Goal: Obtain resource: Obtain resource

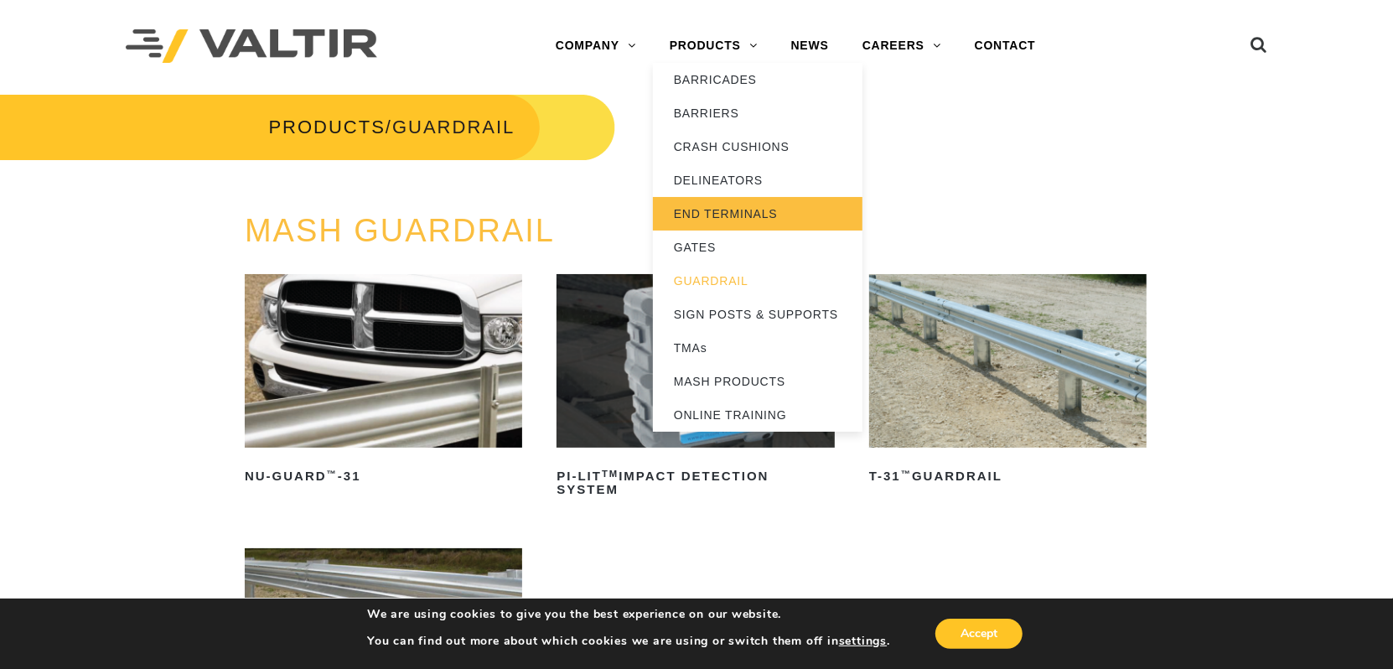
click at [715, 212] on link "END TERMINALS" at bounding box center [758, 214] width 210 height 34
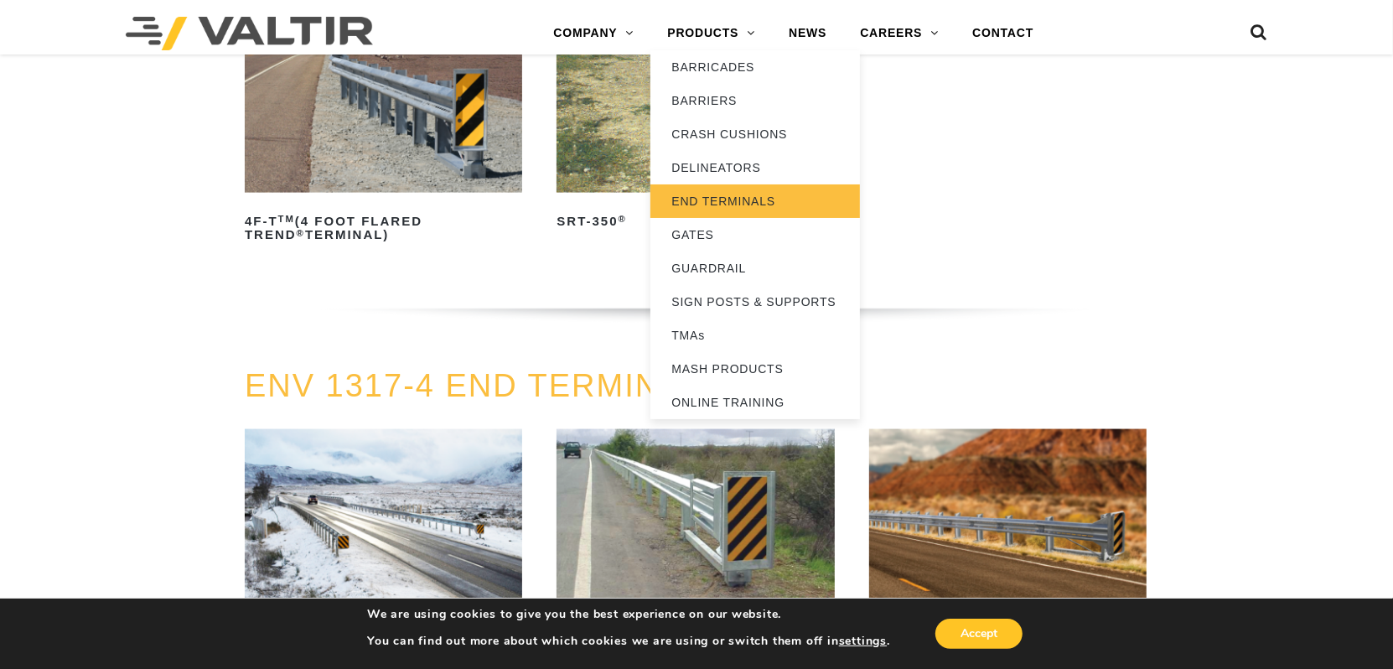
scroll to position [1745, 0]
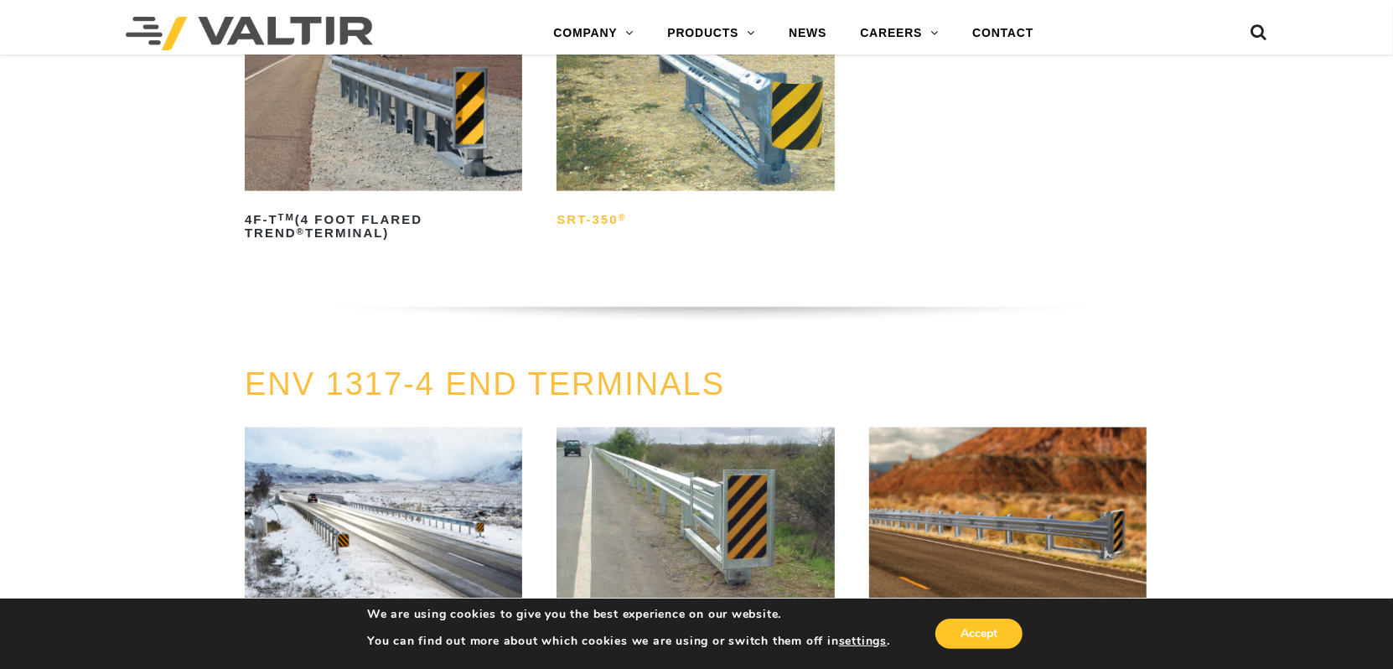
click at [601, 215] on h2 "SRT-350 ®" at bounding box center [695, 219] width 277 height 27
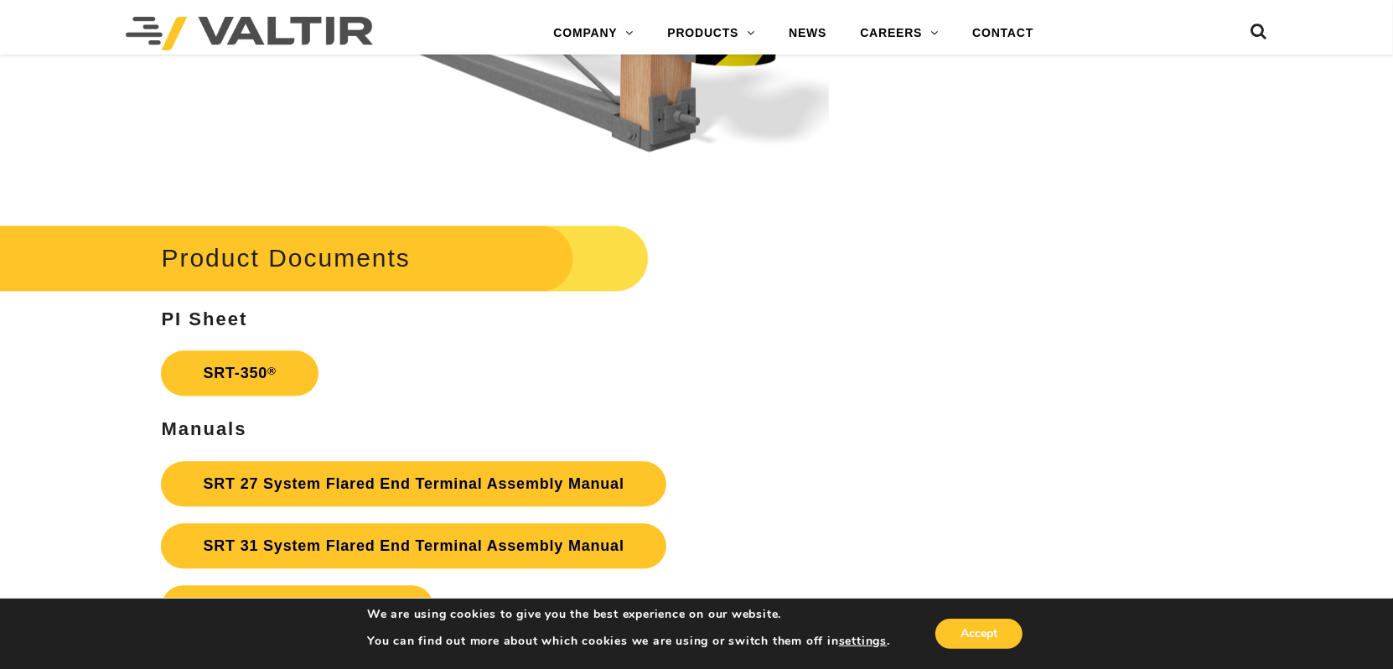
scroll to position [3073, 0]
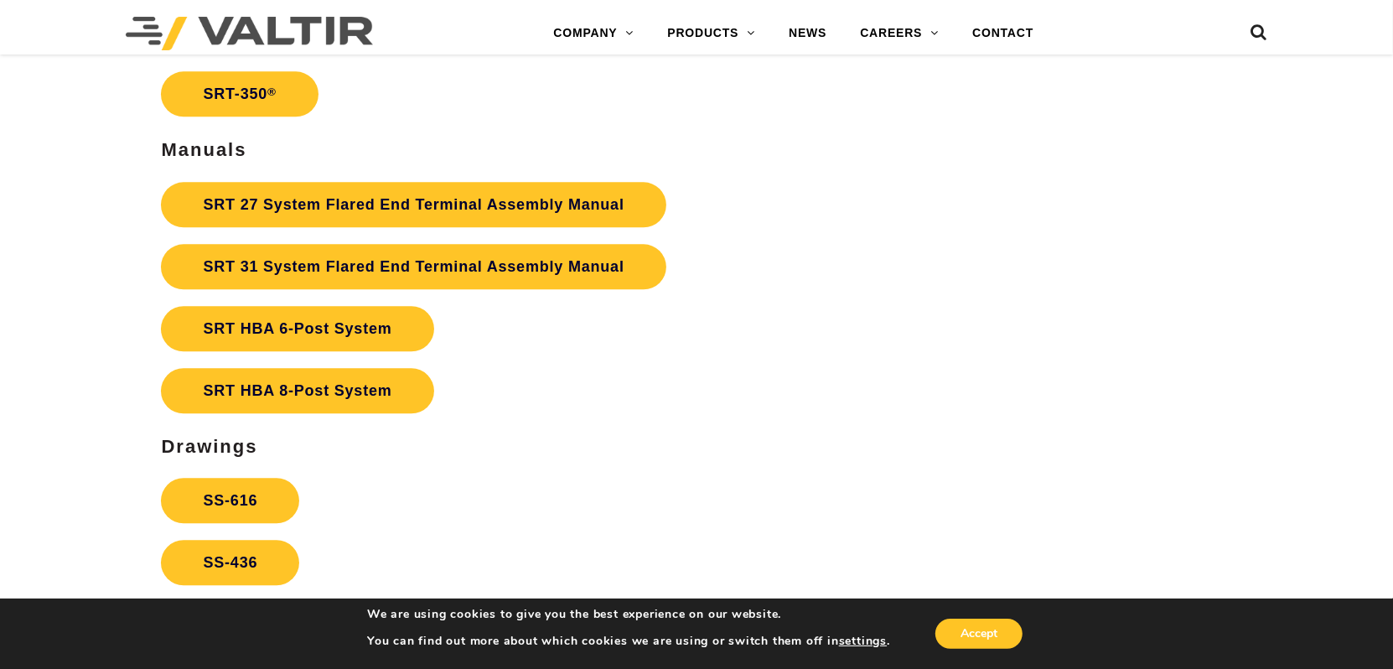
click at [601, 215] on link "SRT 27 System Flared End Terminal Assembly Manual" at bounding box center [413, 204] width 505 height 45
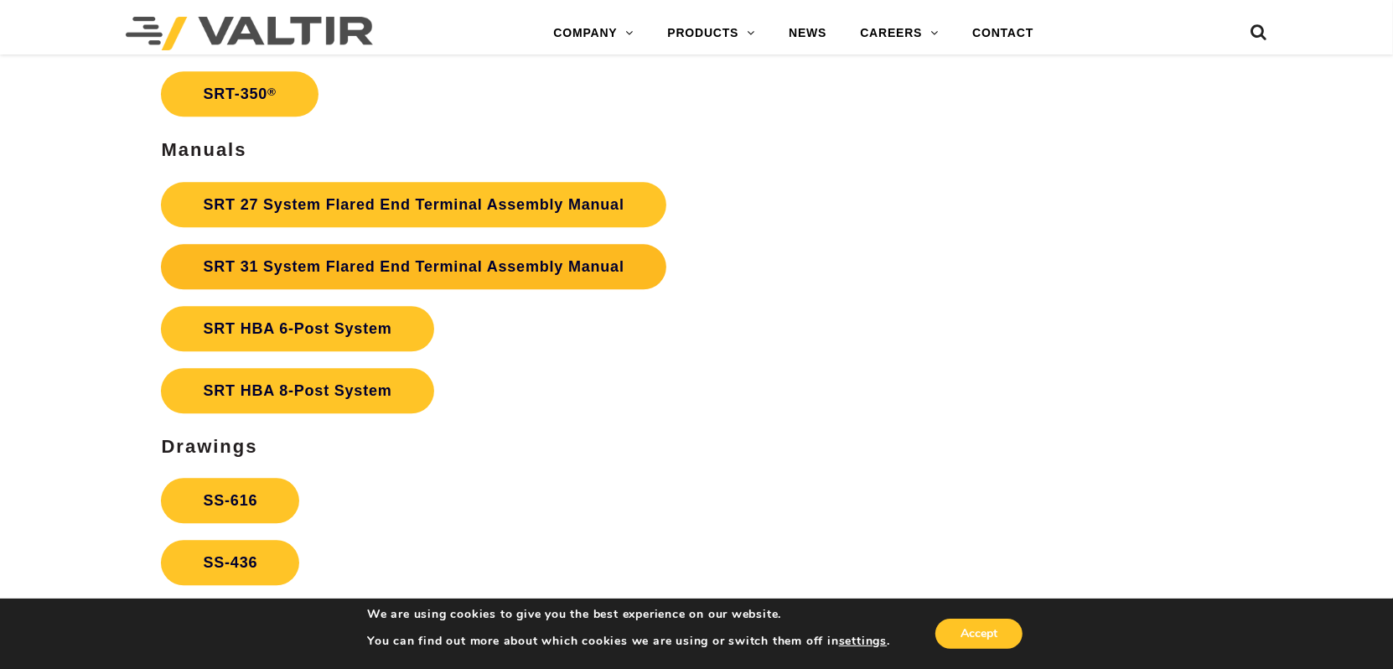
click at [296, 251] on link "SRT 31 System Flared End Terminal Assembly Manual" at bounding box center [413, 266] width 505 height 45
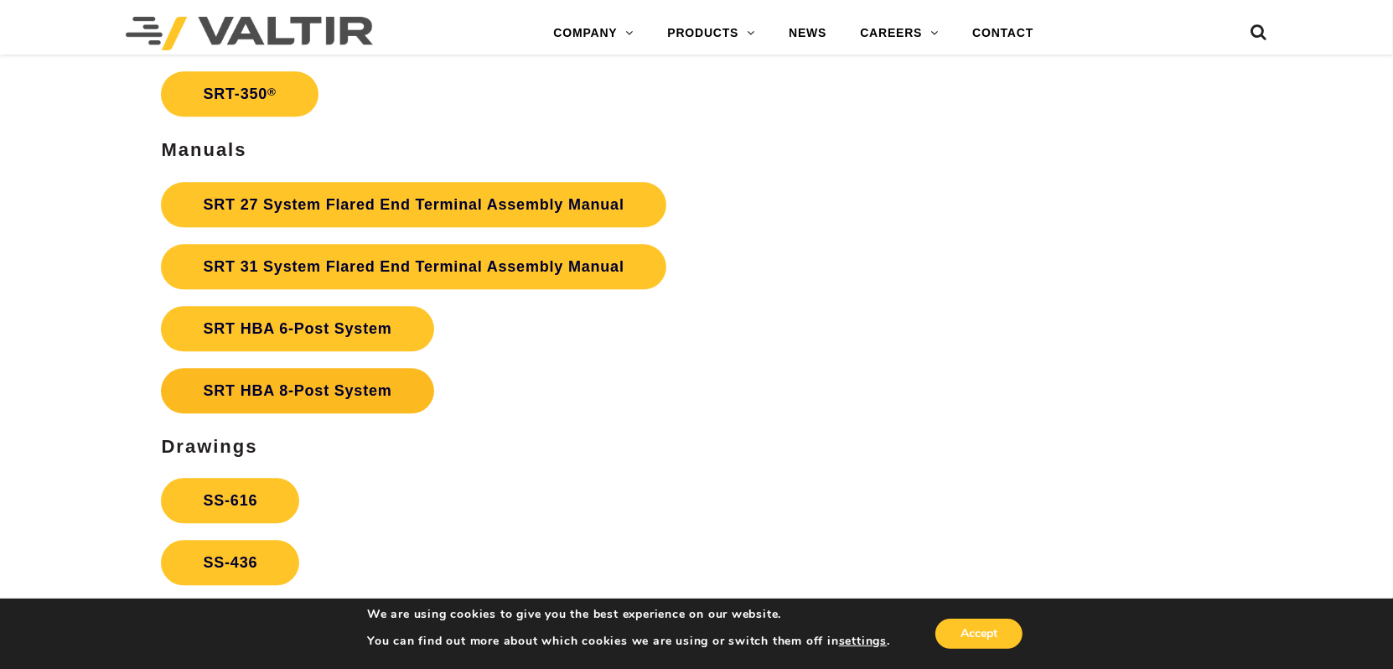
click at [271, 384] on link "SRT HBA 8-Post System" at bounding box center [297, 390] width 272 height 45
